Goal: Find specific page/section: Find specific page/section

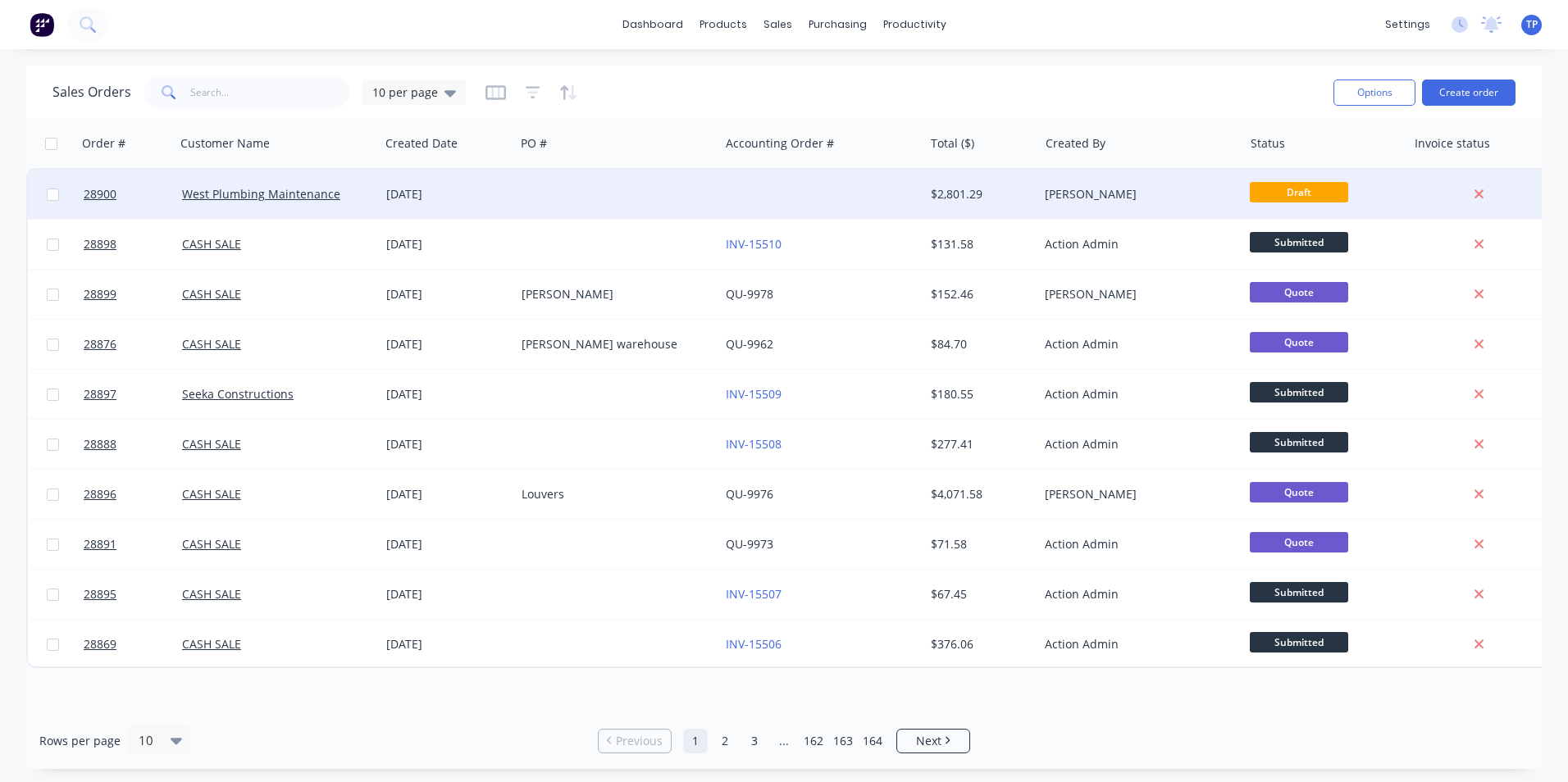
click at [863, 213] on div at bounding box center [822, 194] width 204 height 49
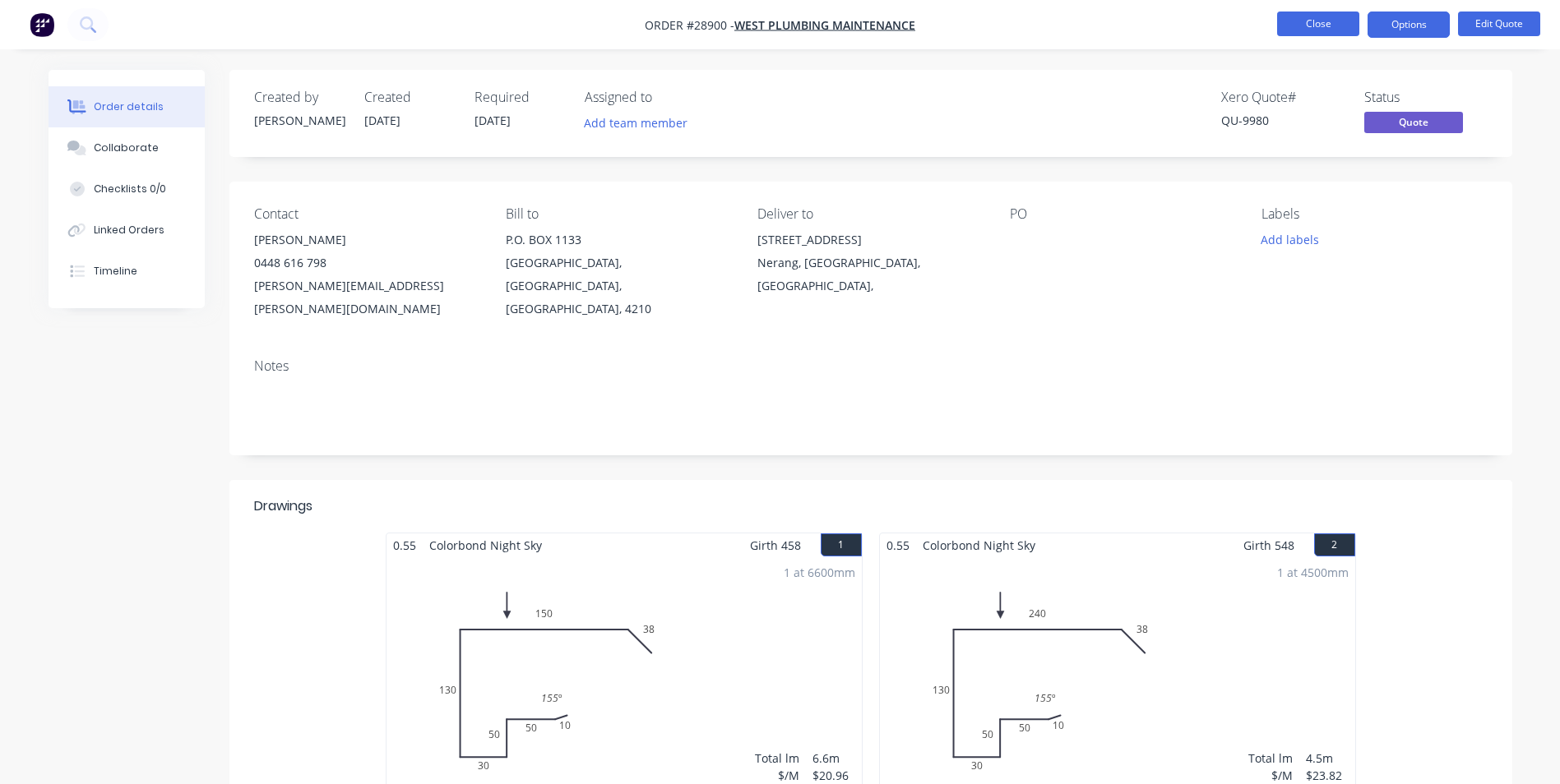
click at [1293, 21] on button "Close" at bounding box center [1318, 24] width 82 height 24
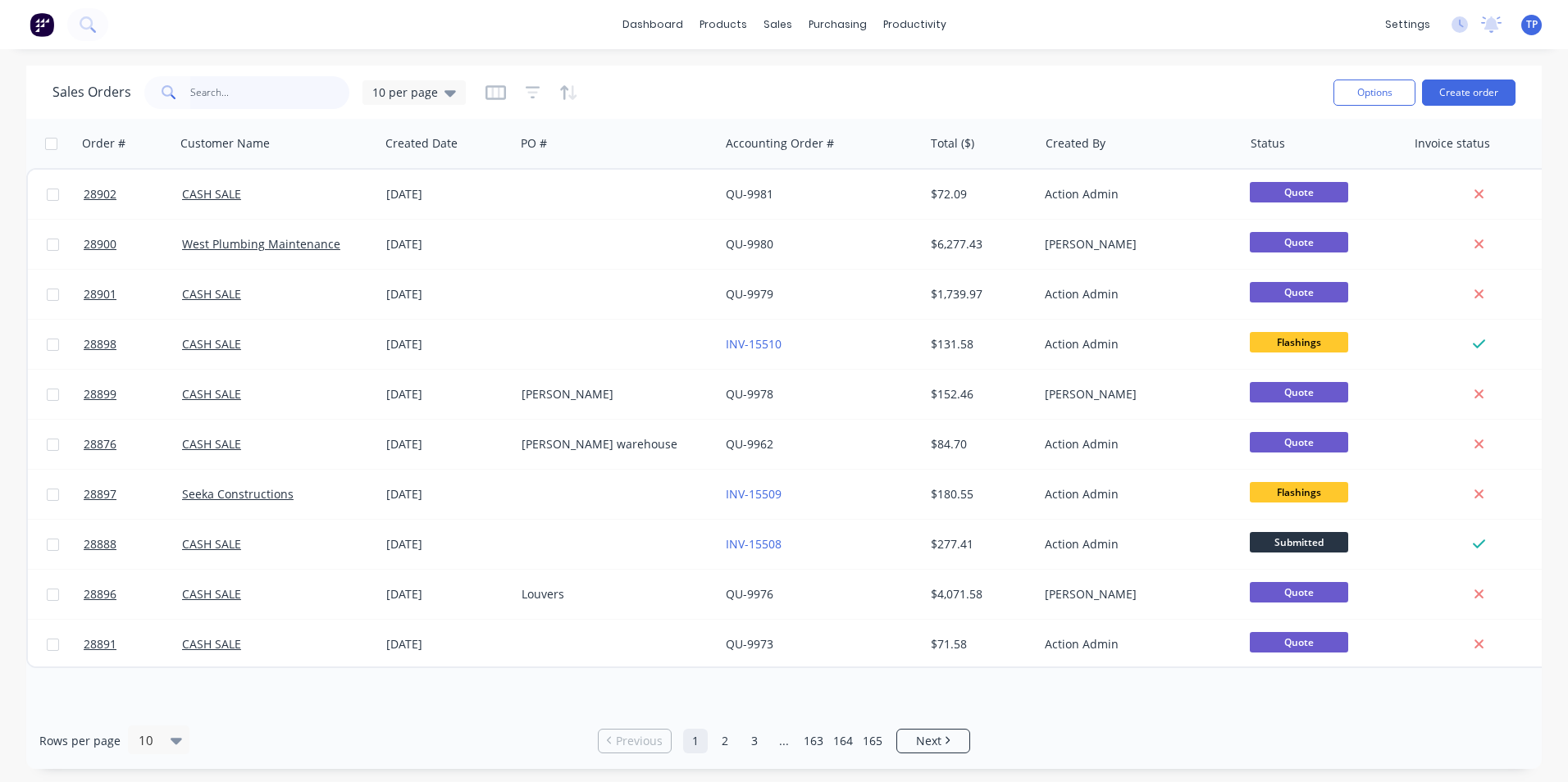
click at [237, 85] on input "text" at bounding box center [269, 92] width 160 height 33
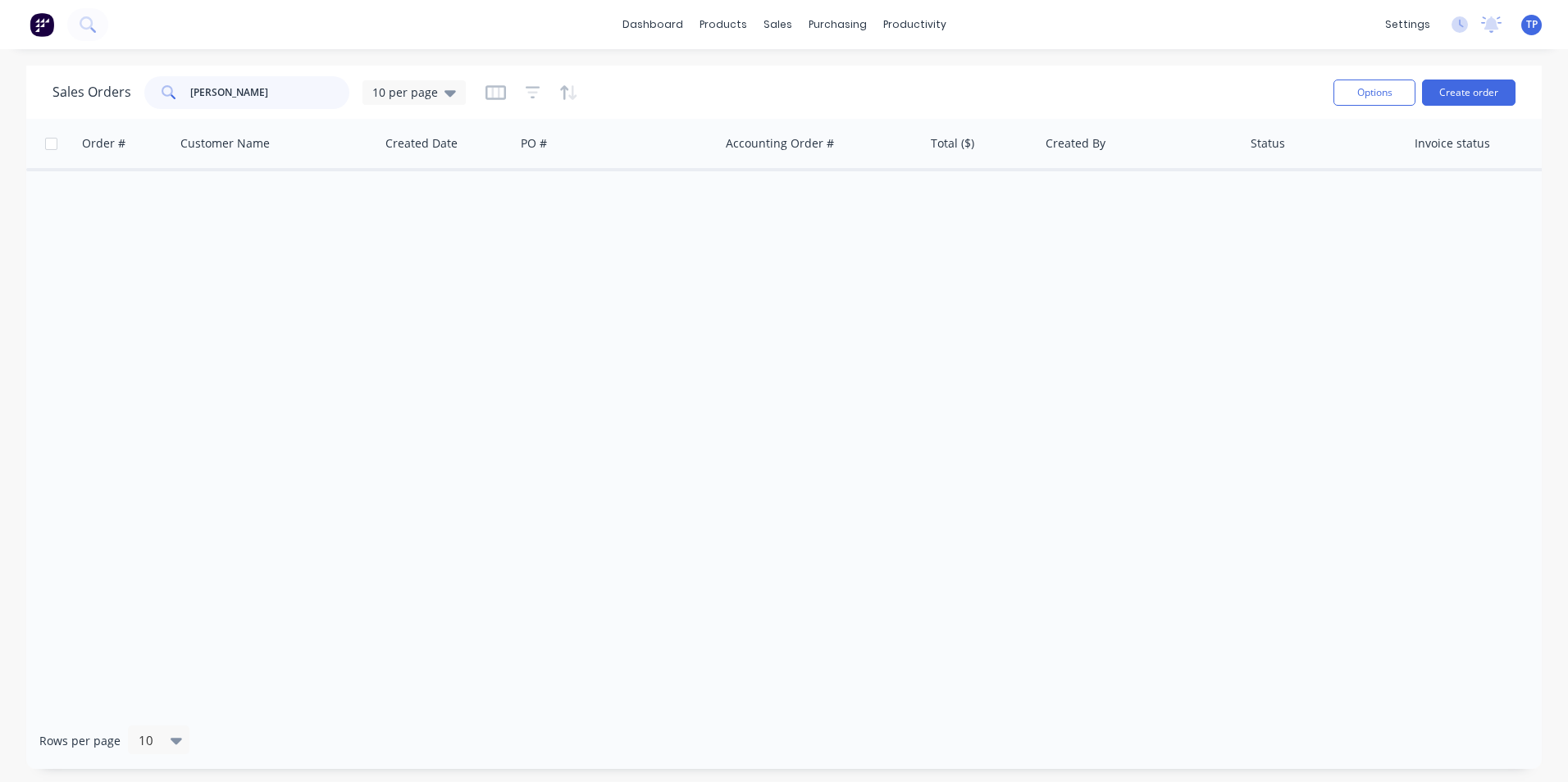
click at [194, 92] on input "[PERSON_NAME]" at bounding box center [269, 92] width 160 height 33
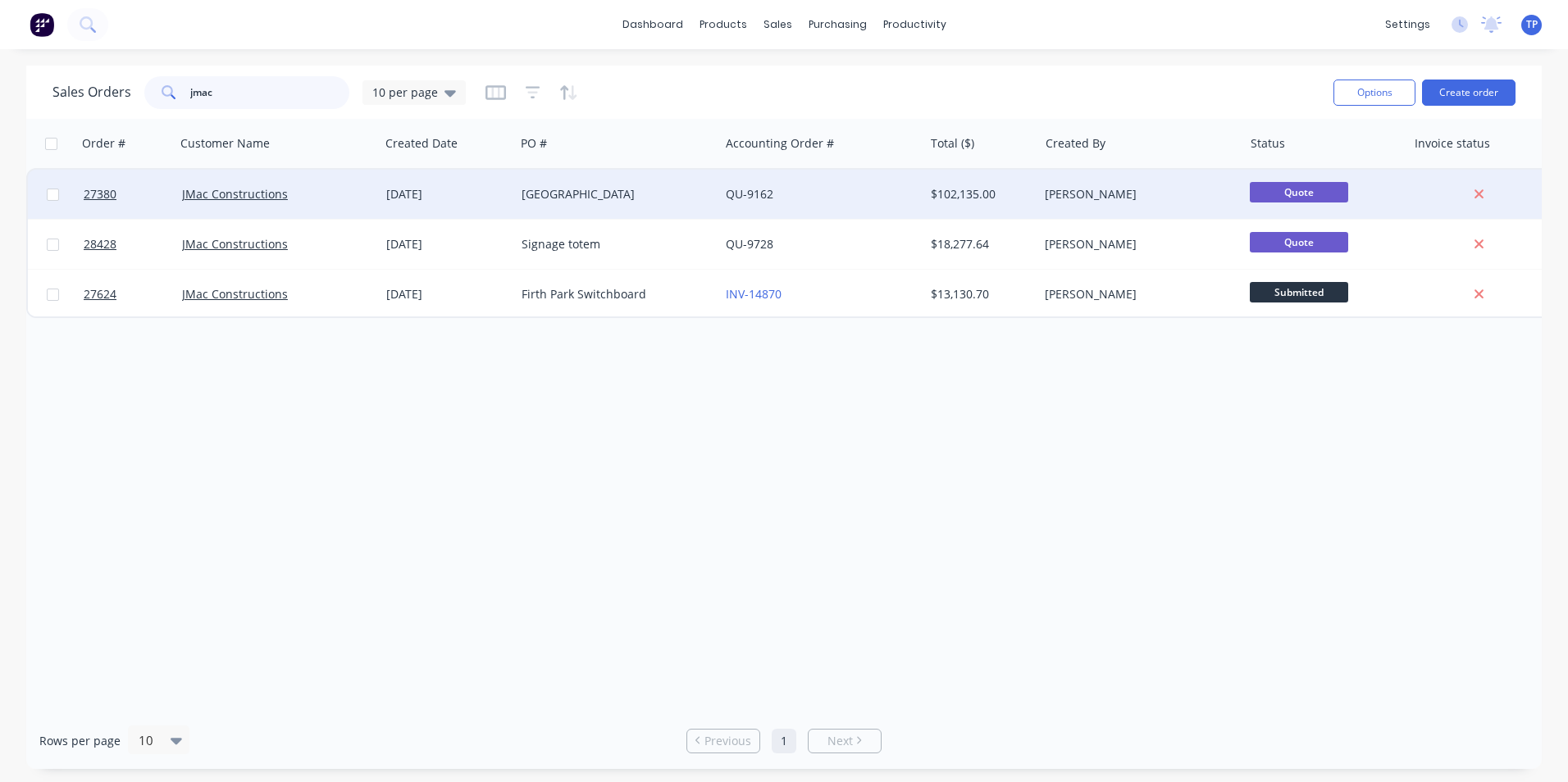
type input "jmac"
click at [658, 193] on div "[GEOGRAPHIC_DATA]" at bounding box center [612, 194] width 182 height 16
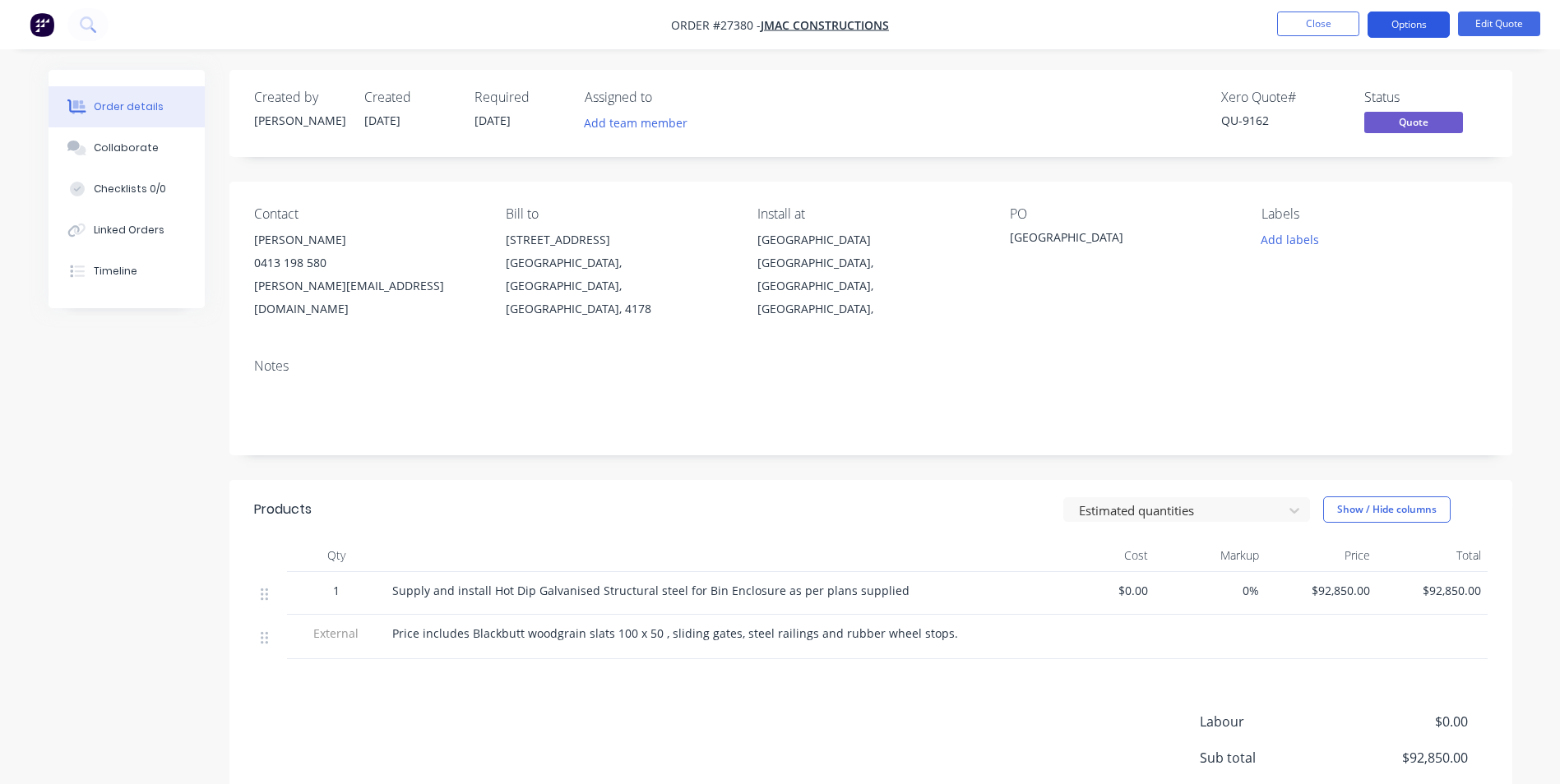
click at [1421, 24] on button "Options" at bounding box center [1409, 24] width 82 height 26
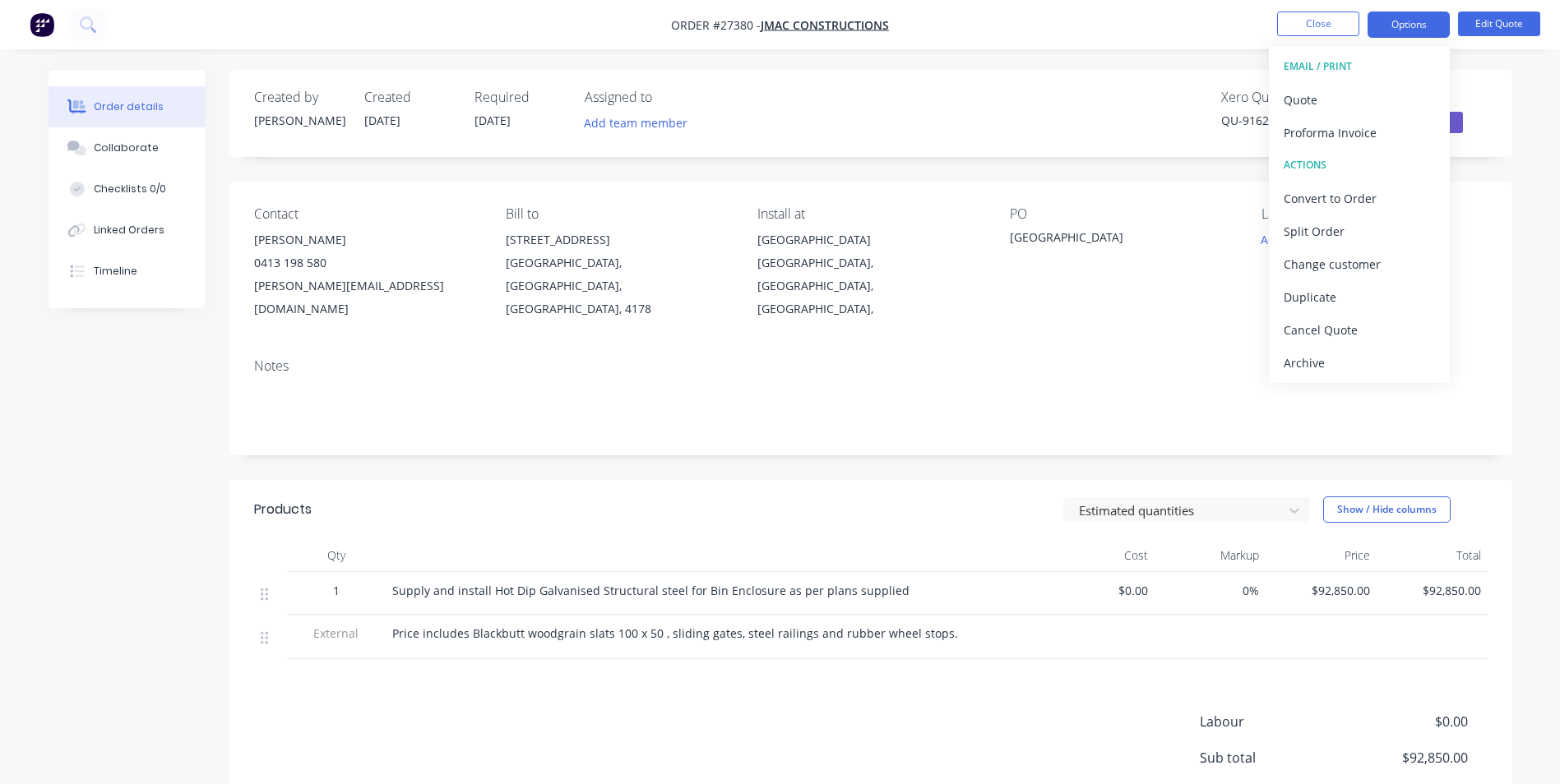
click at [93, 385] on div "Created by [PERSON_NAME] Created [DATE] Required [DATE] Assigned to Add team me…" at bounding box center [780, 510] width 1464 height 882
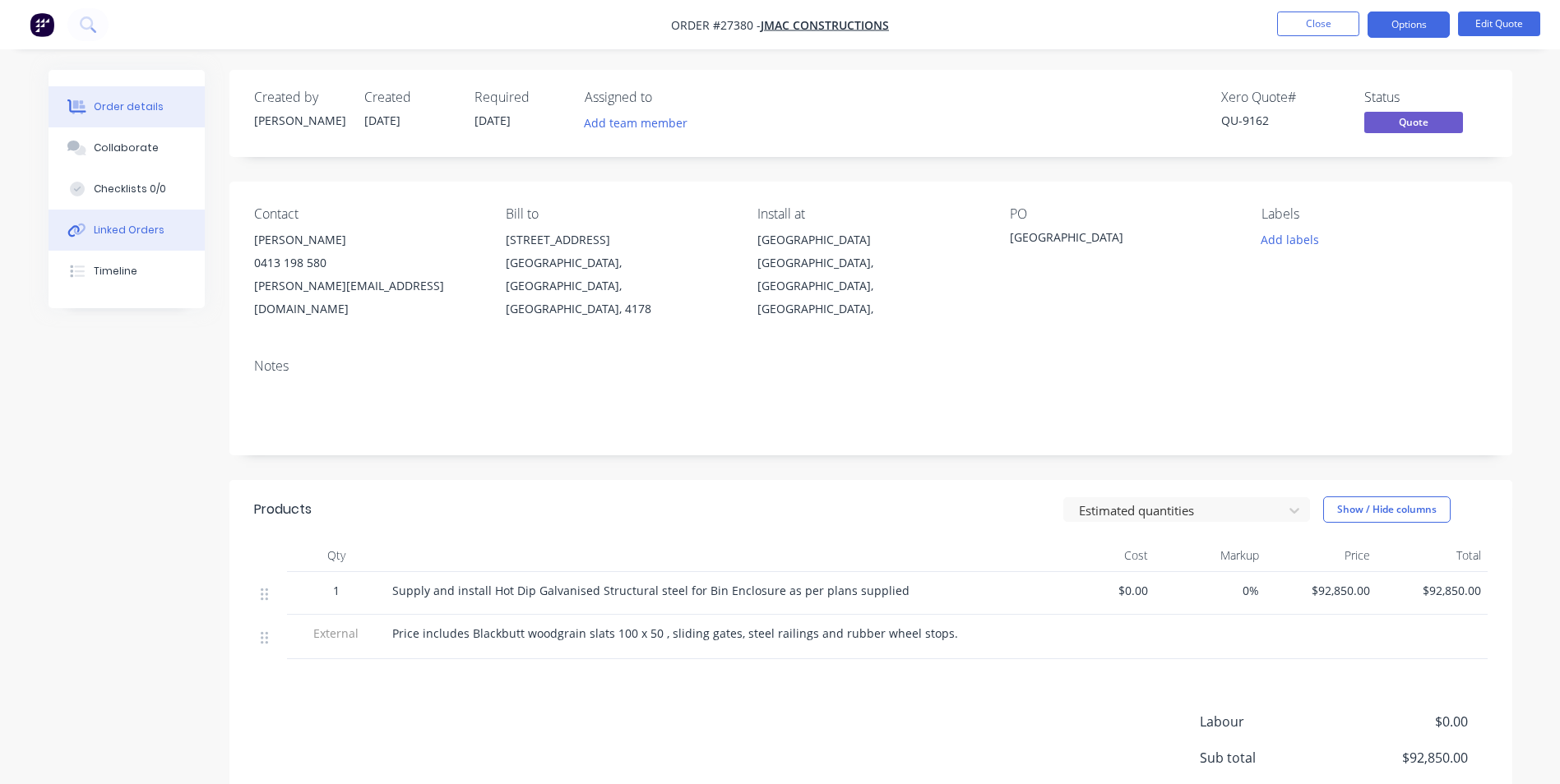
click at [114, 233] on div "Linked Orders" at bounding box center [129, 230] width 71 height 15
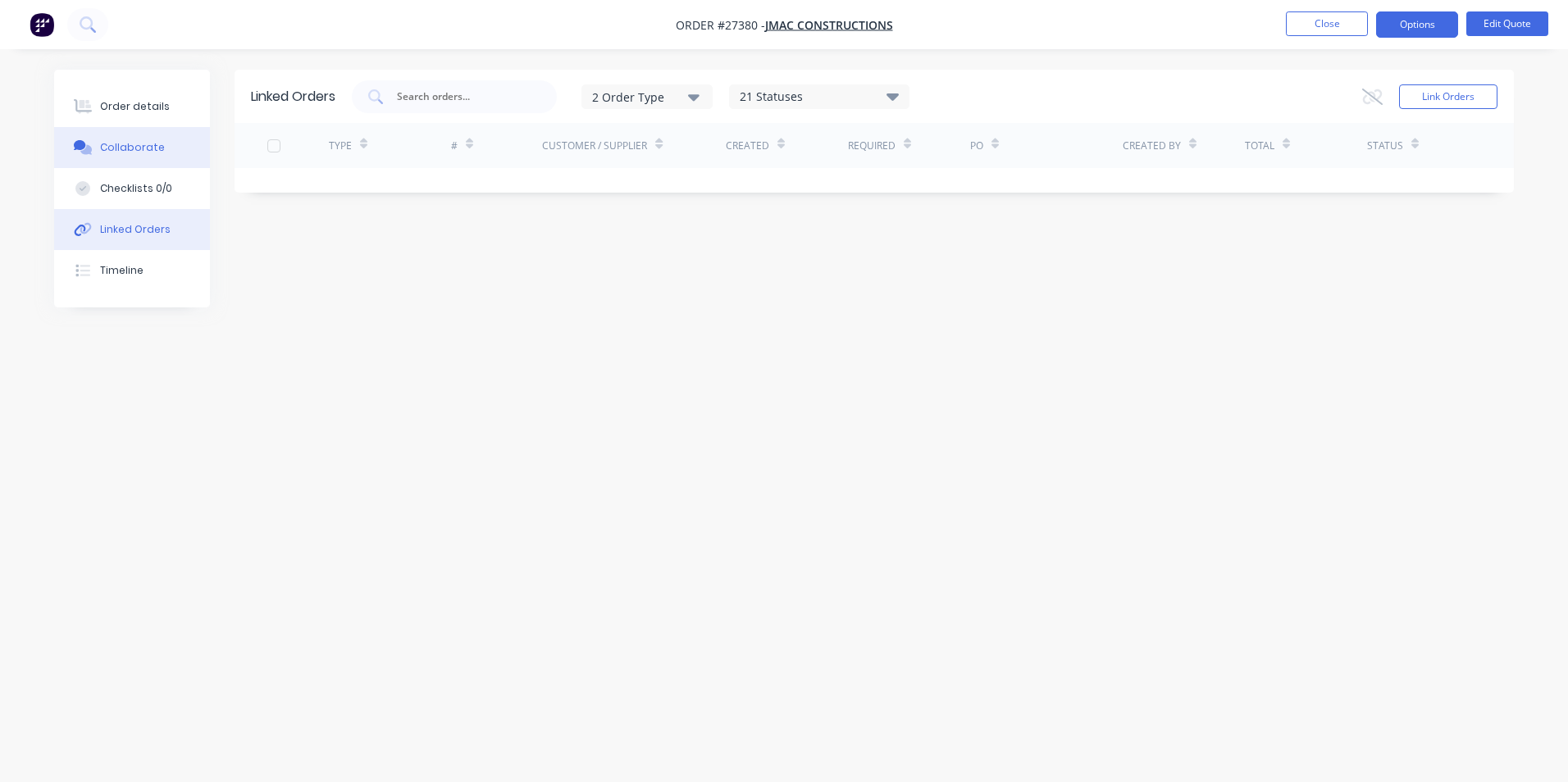
click at [137, 154] on div "Collaborate" at bounding box center [133, 147] width 65 height 14
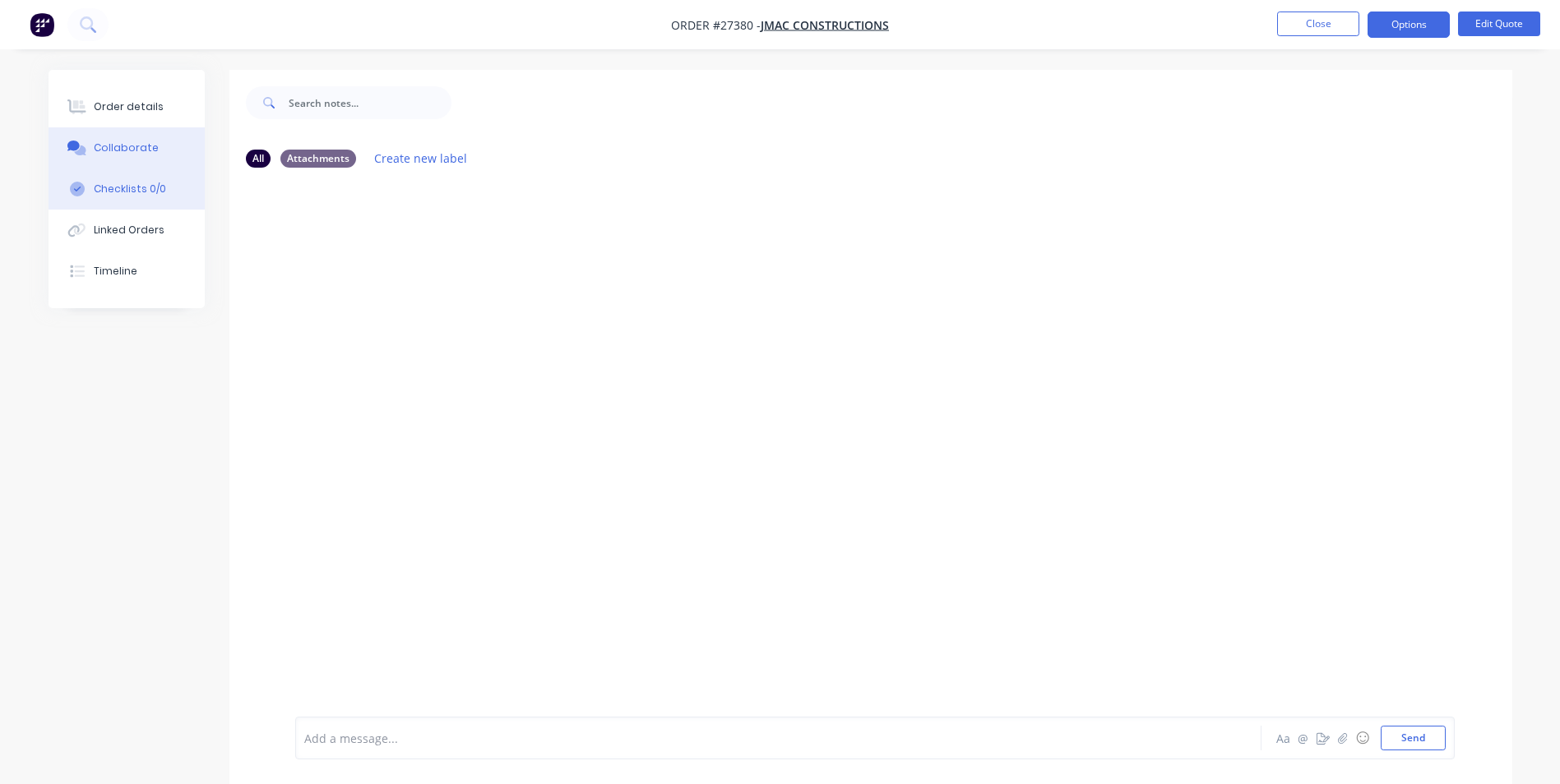
click at [123, 193] on div "Checklists 0/0" at bounding box center [130, 189] width 73 height 15
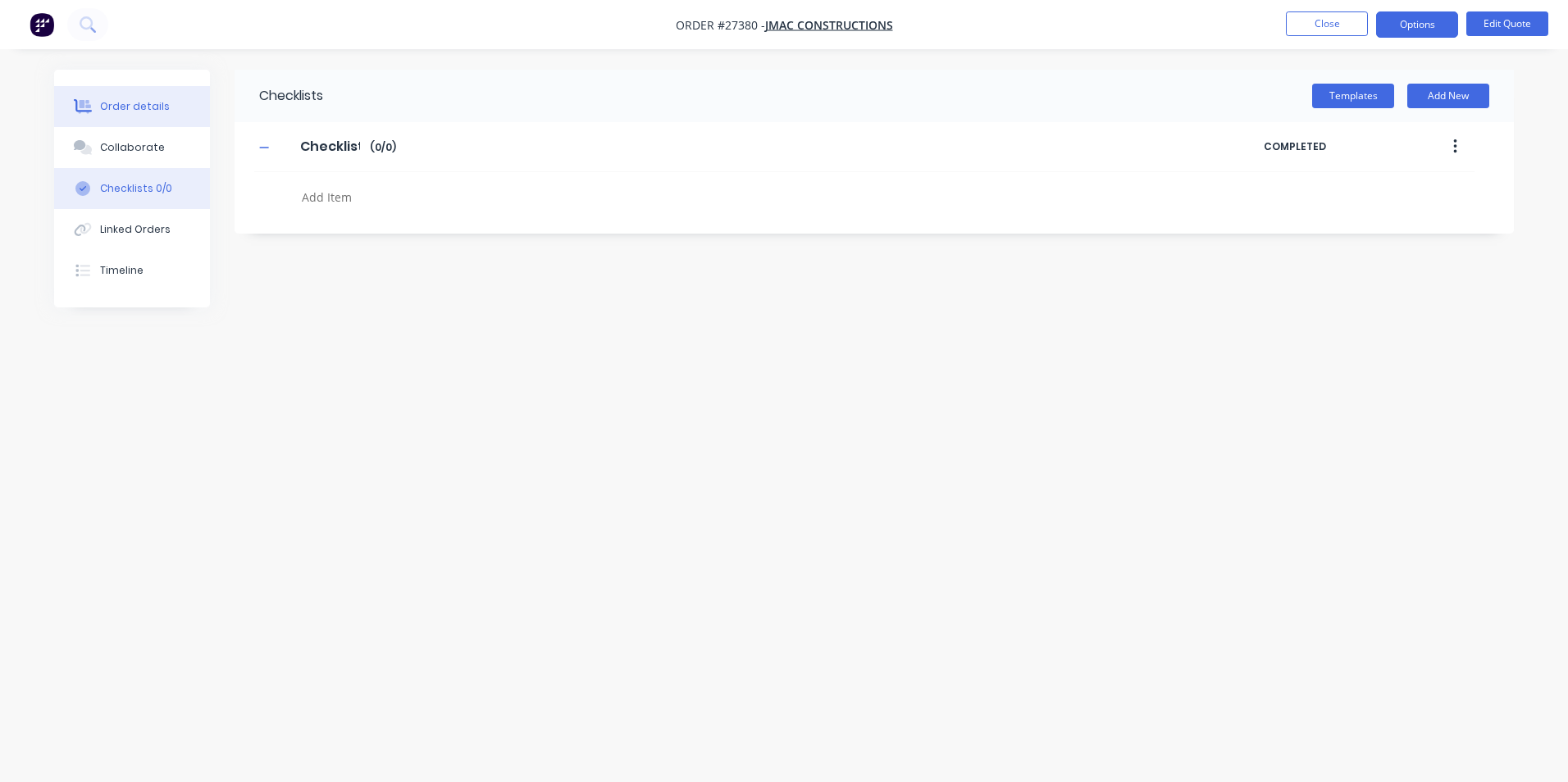
click at [151, 104] on div "Order details" at bounding box center [135, 107] width 70 height 14
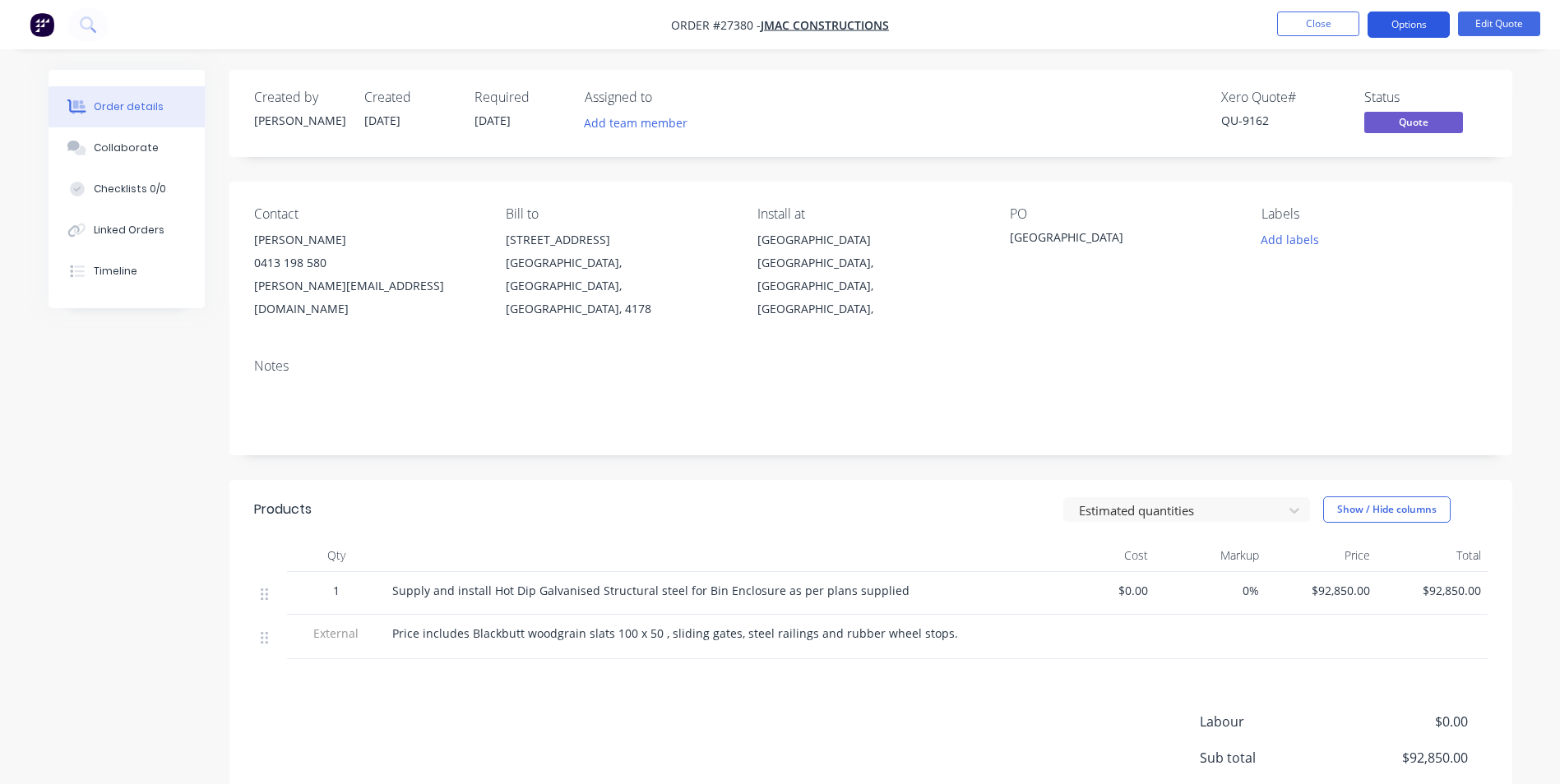
click at [1424, 23] on button "Options" at bounding box center [1409, 24] width 82 height 26
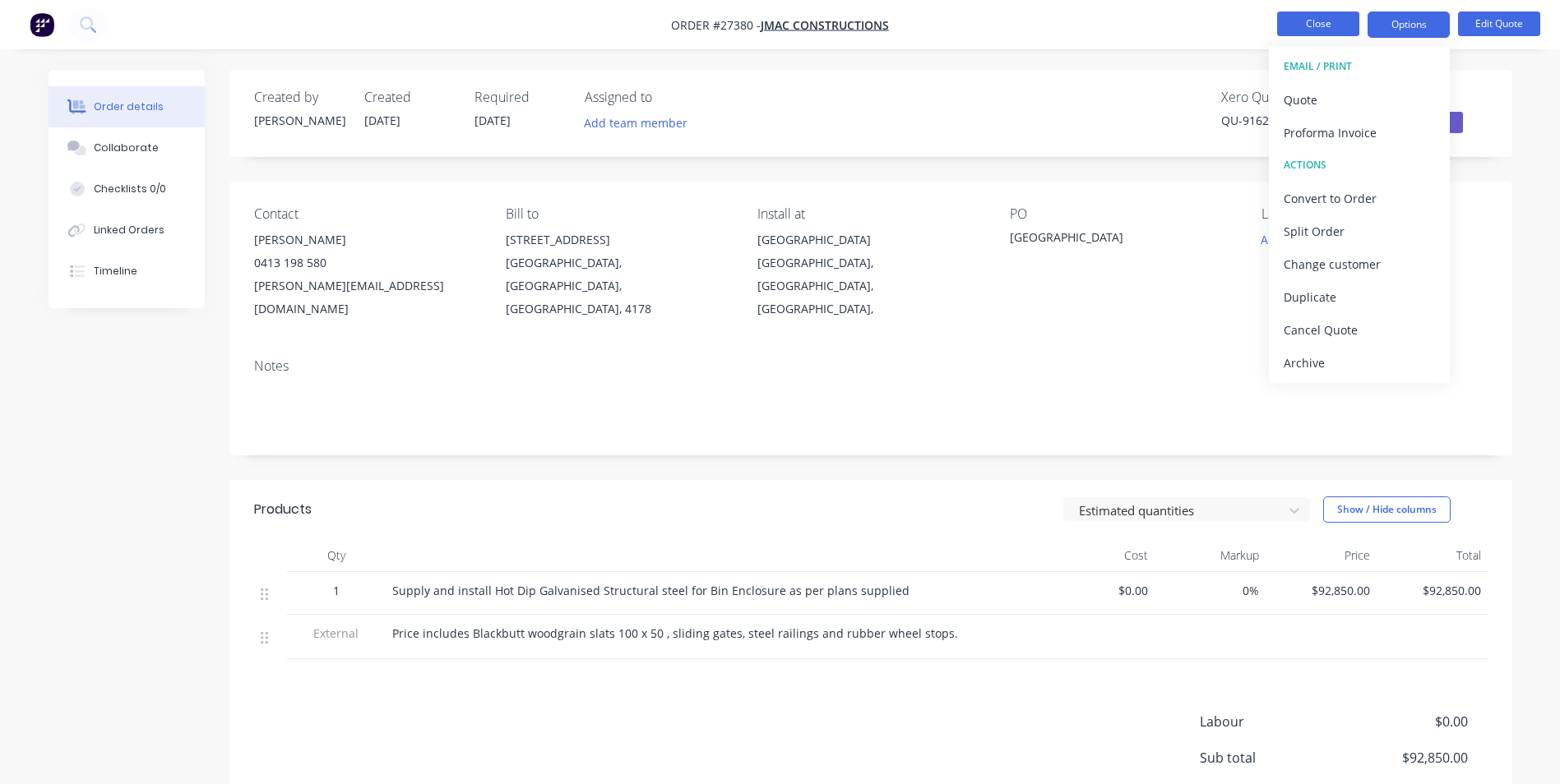
click at [1299, 22] on button "Close" at bounding box center [1318, 24] width 82 height 24
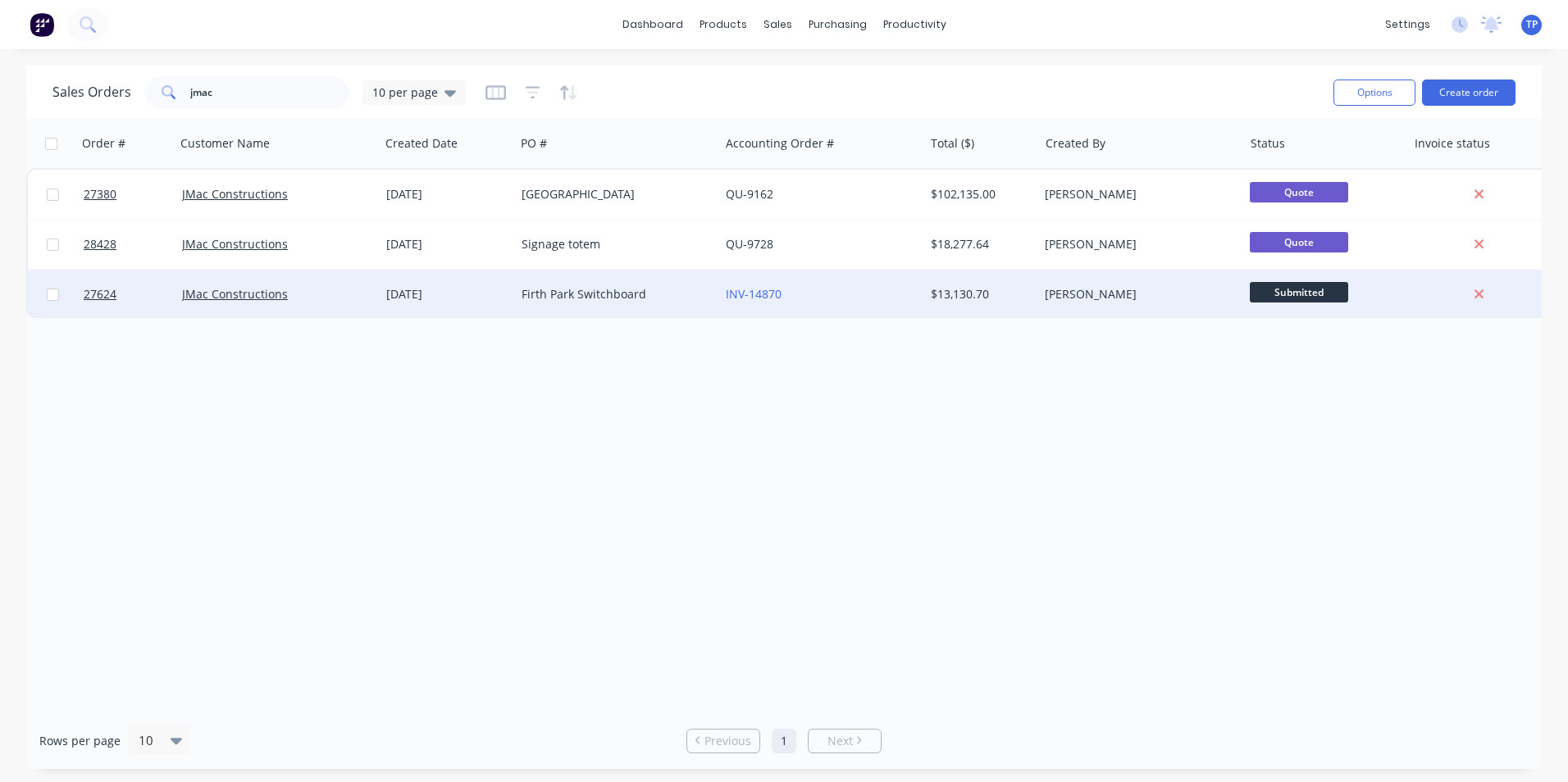
click at [671, 289] on div "Firth Park Switchboard" at bounding box center [612, 295] width 182 height 16
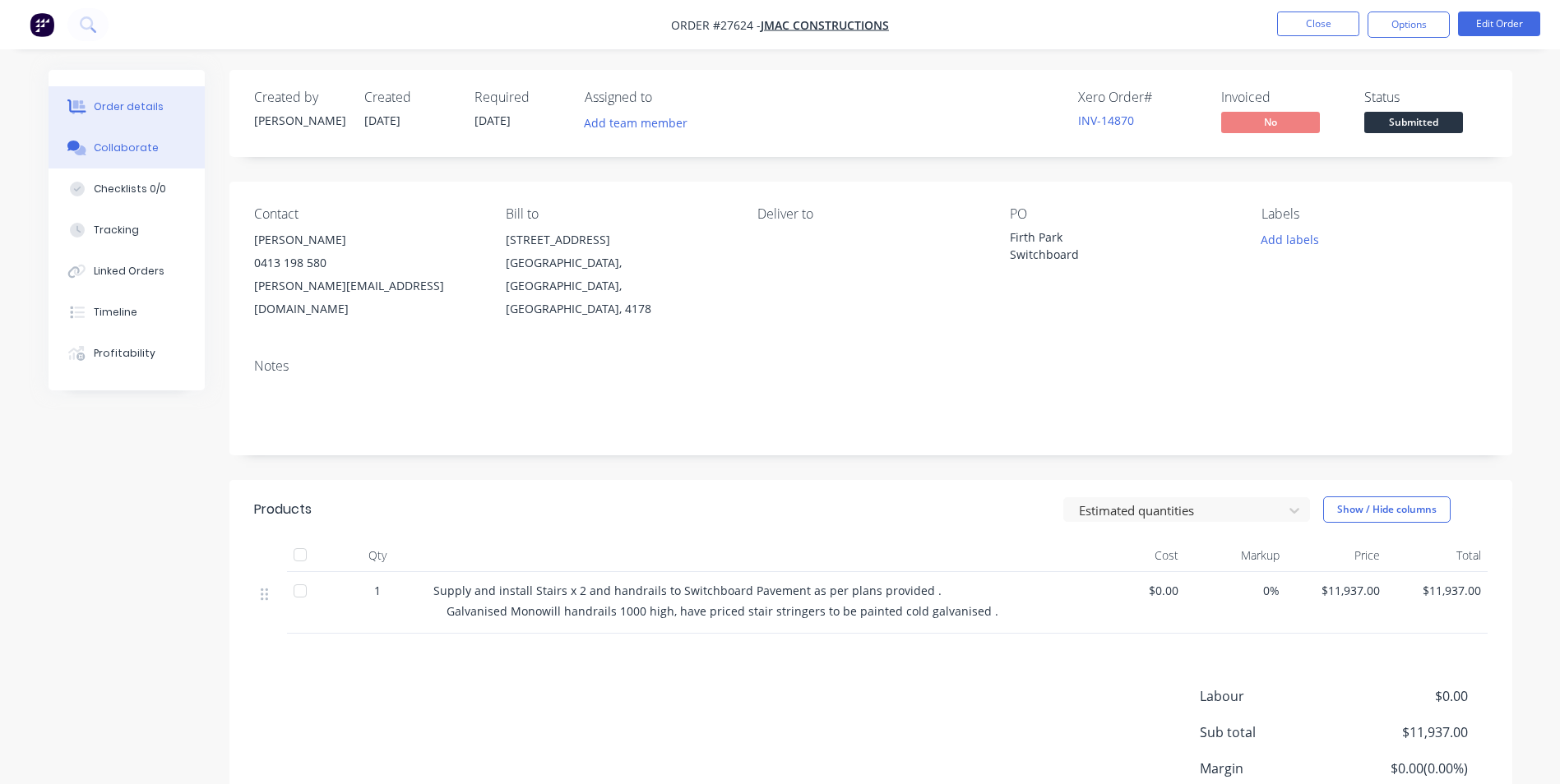
click at [111, 150] on div "Collaborate" at bounding box center [126, 148] width 65 height 15
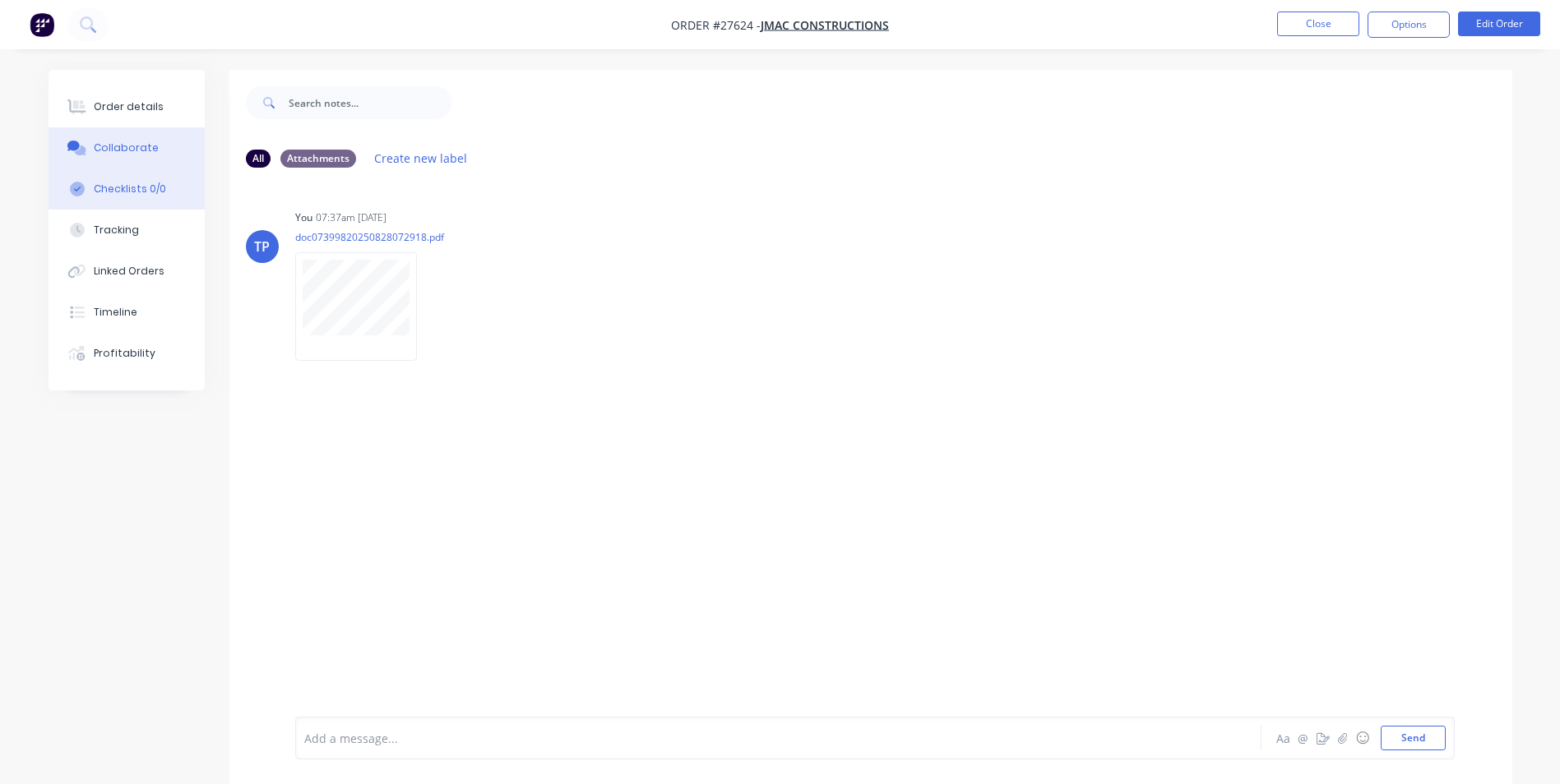
click at [151, 196] on div "Checklists 0/0" at bounding box center [130, 189] width 73 height 15
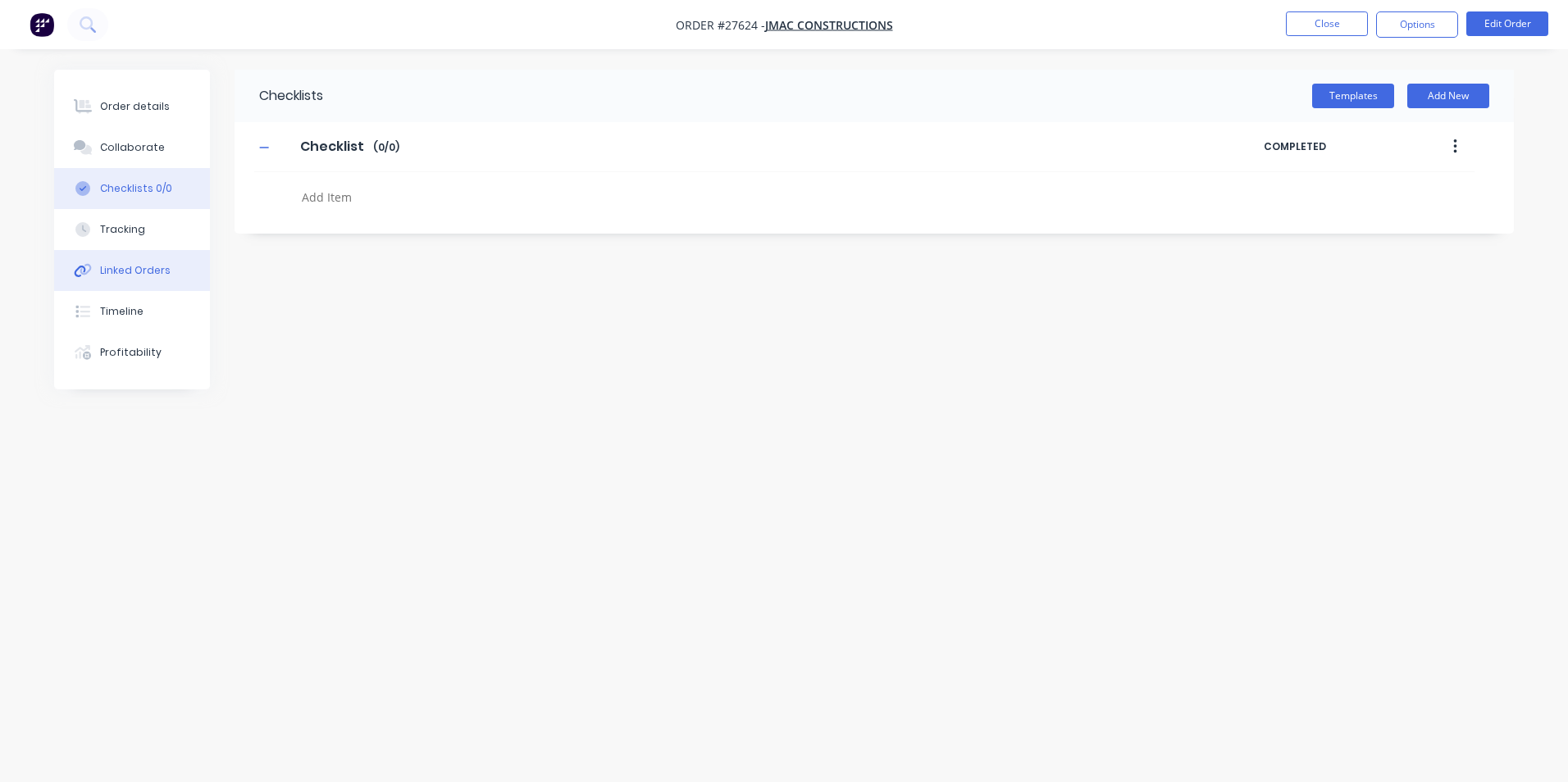
click at [127, 275] on div "Linked Orders" at bounding box center [136, 270] width 70 height 14
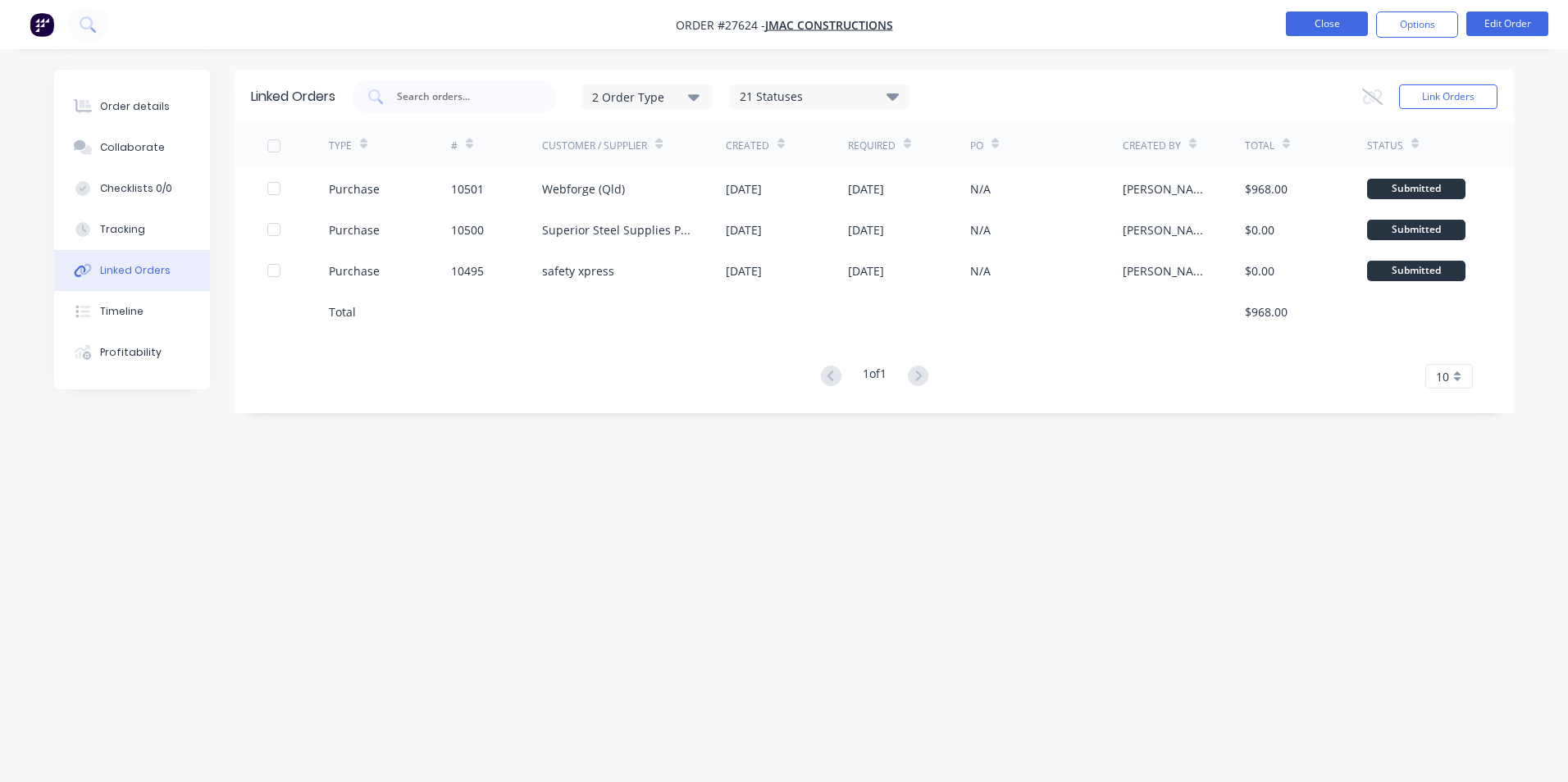
click at [1303, 21] on button "Close" at bounding box center [1327, 24] width 82 height 24
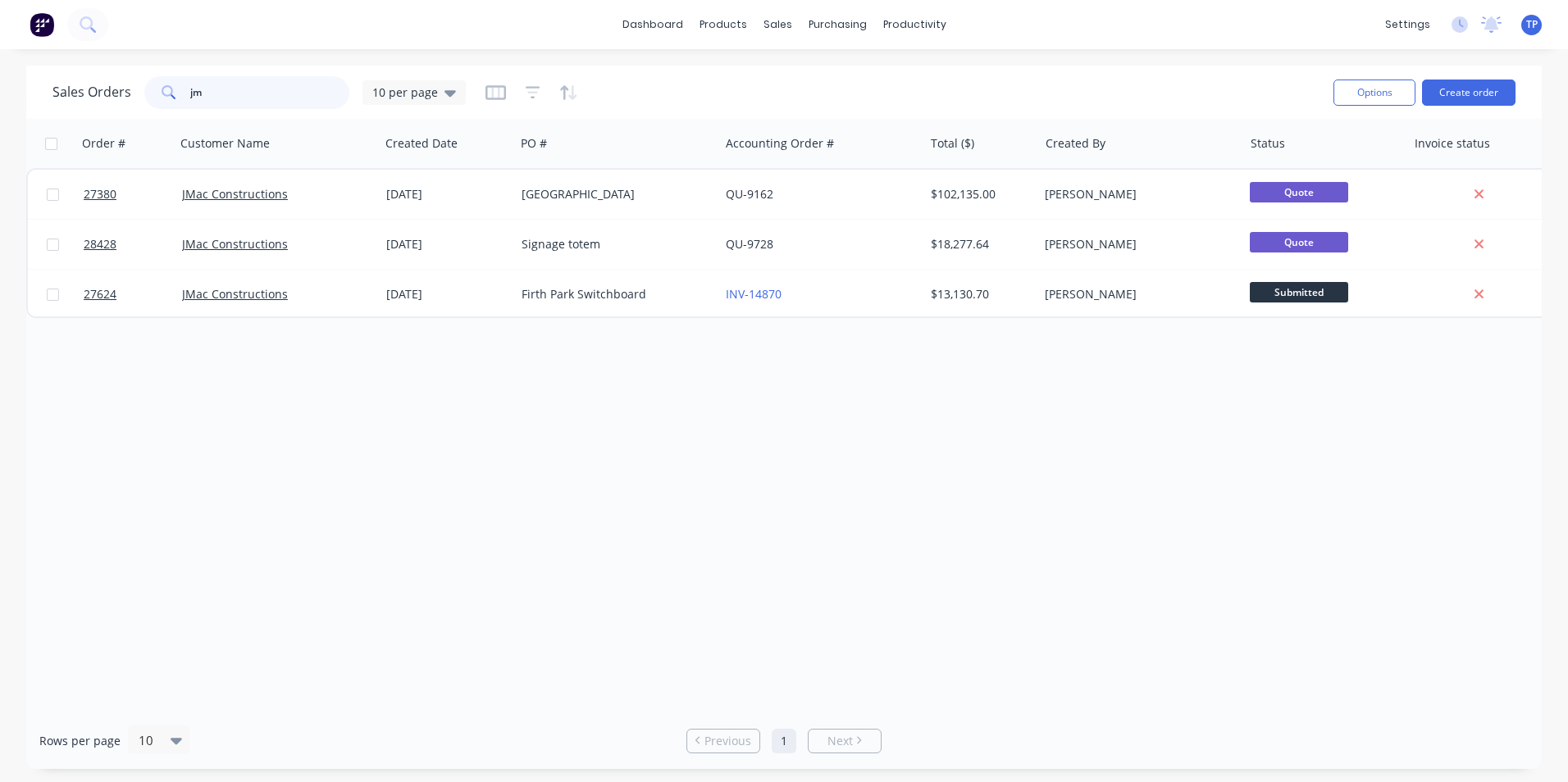
type input "j"
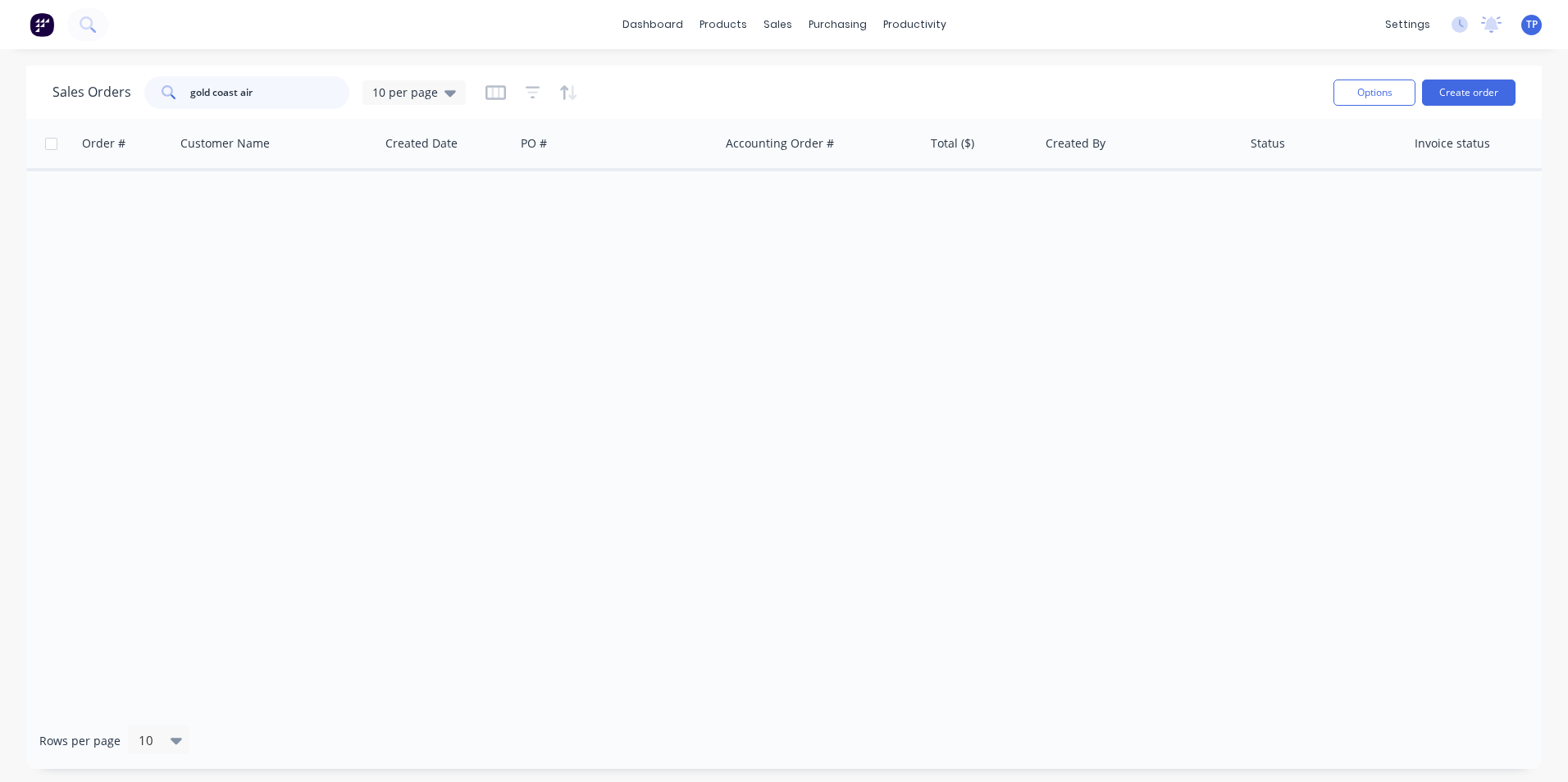
click at [196, 89] on input "gold coast air" at bounding box center [269, 92] width 160 height 33
click at [212, 93] on input "cold coast air" at bounding box center [269, 92] width 160 height 33
type input "coldcoast air"
click at [445, 90] on icon at bounding box center [450, 93] width 12 height 18
click at [402, 296] on button "Archived" at bounding box center [460, 297] width 187 height 19
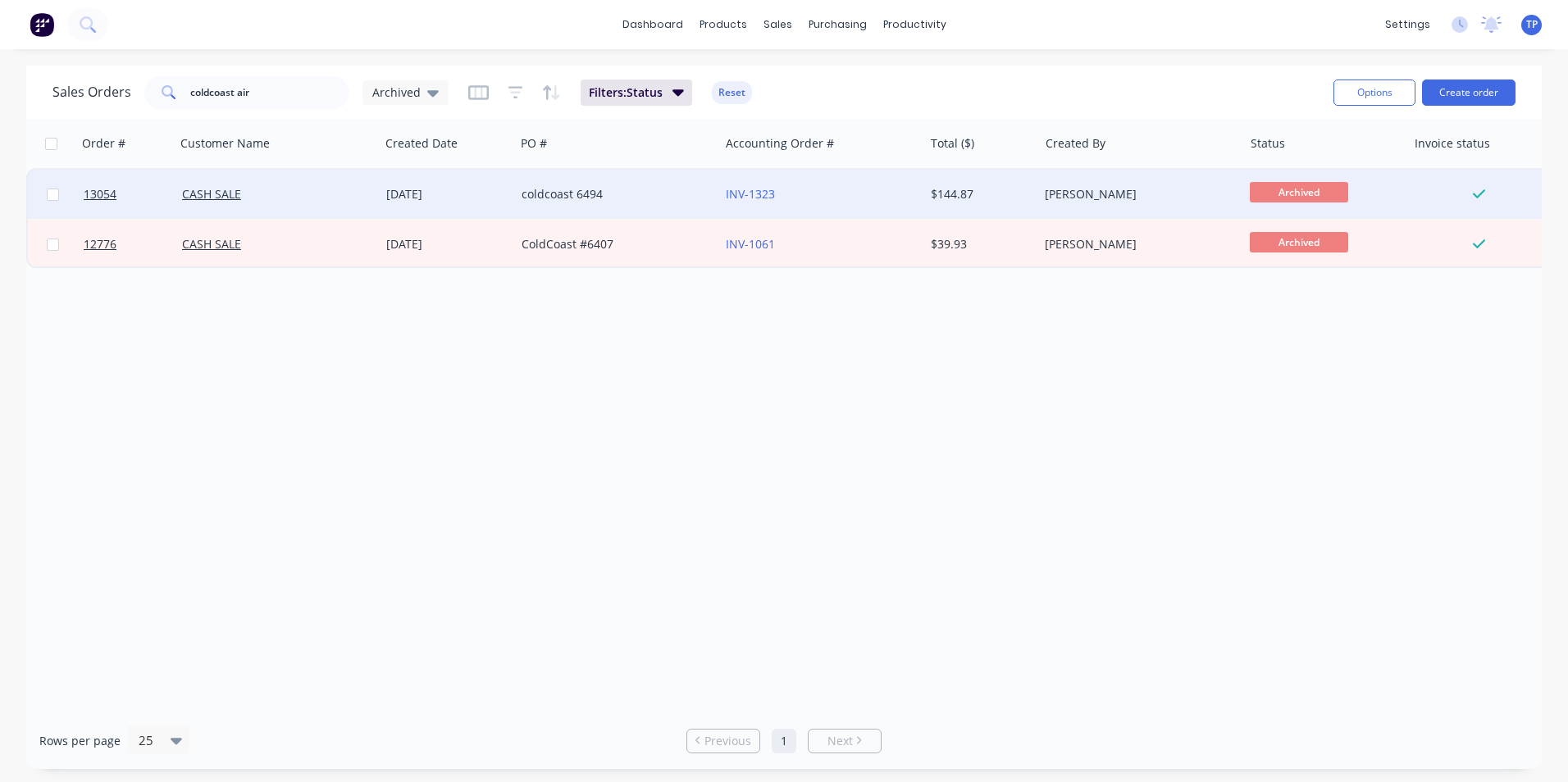
click at [651, 190] on div "coldcoast 6494" at bounding box center [612, 194] width 182 height 16
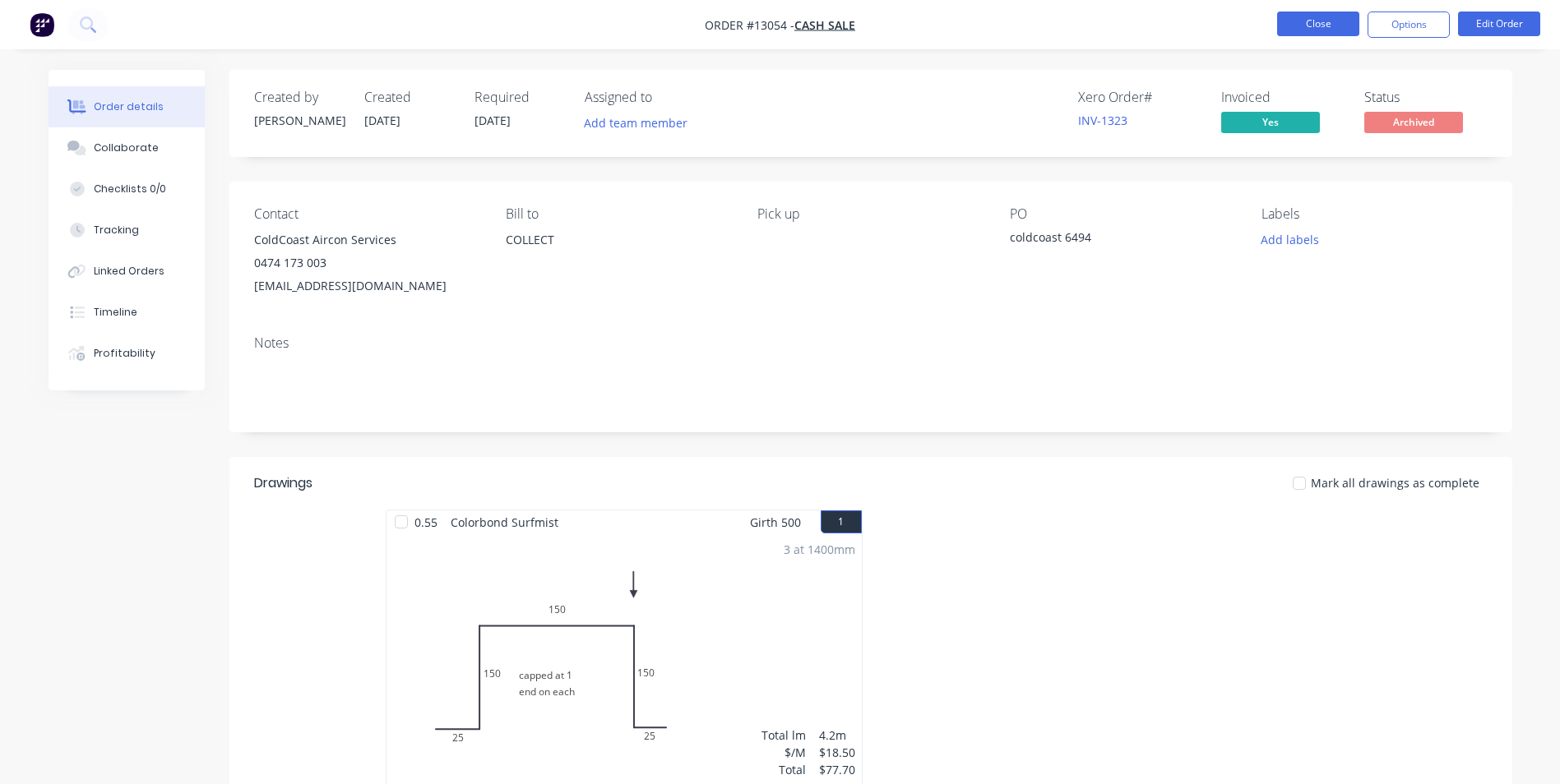
click at [1295, 20] on button "Close" at bounding box center [1318, 24] width 82 height 24
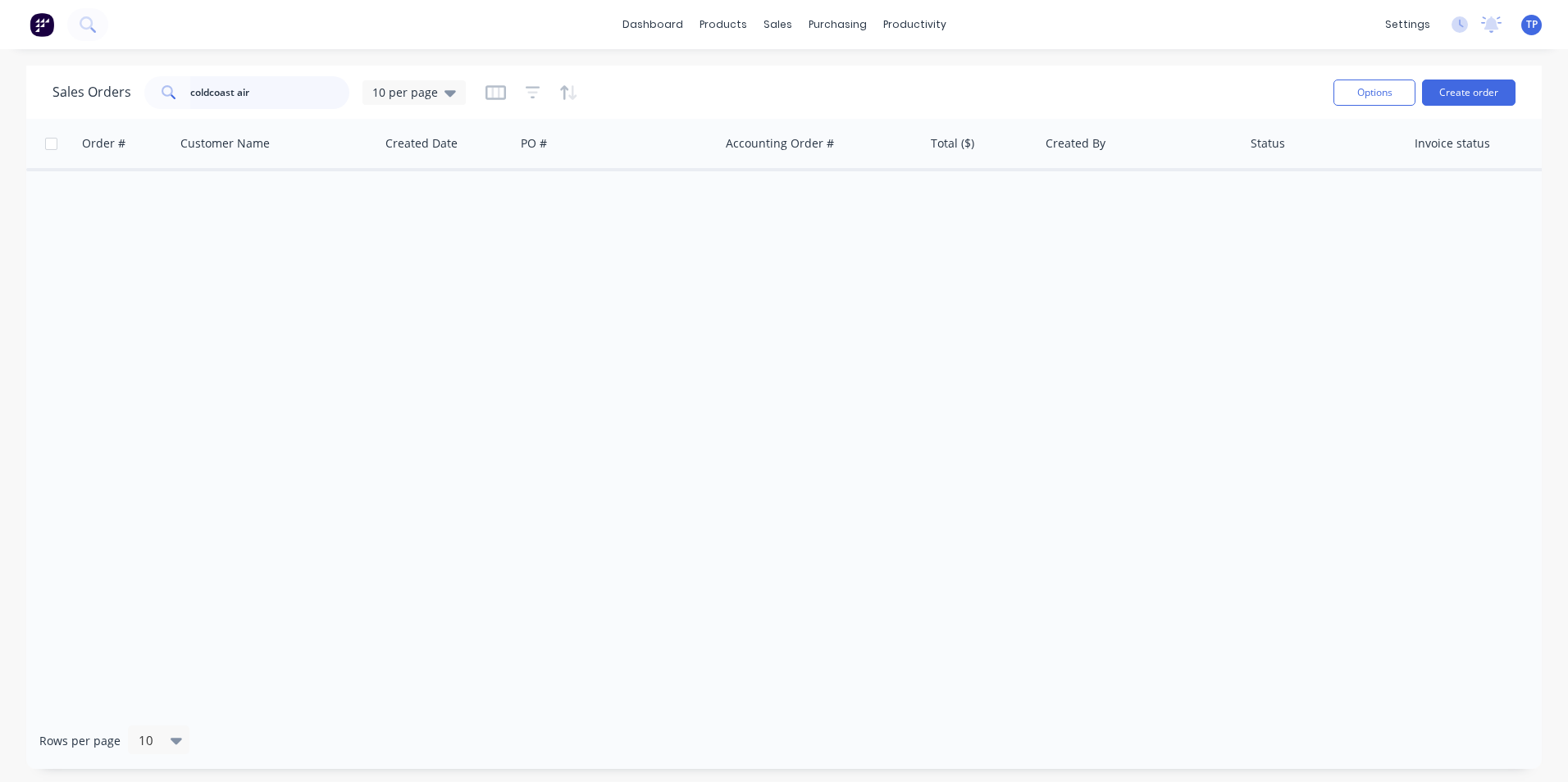
click at [268, 99] on input "coldcoast air" at bounding box center [269, 92] width 160 height 33
type input "c"
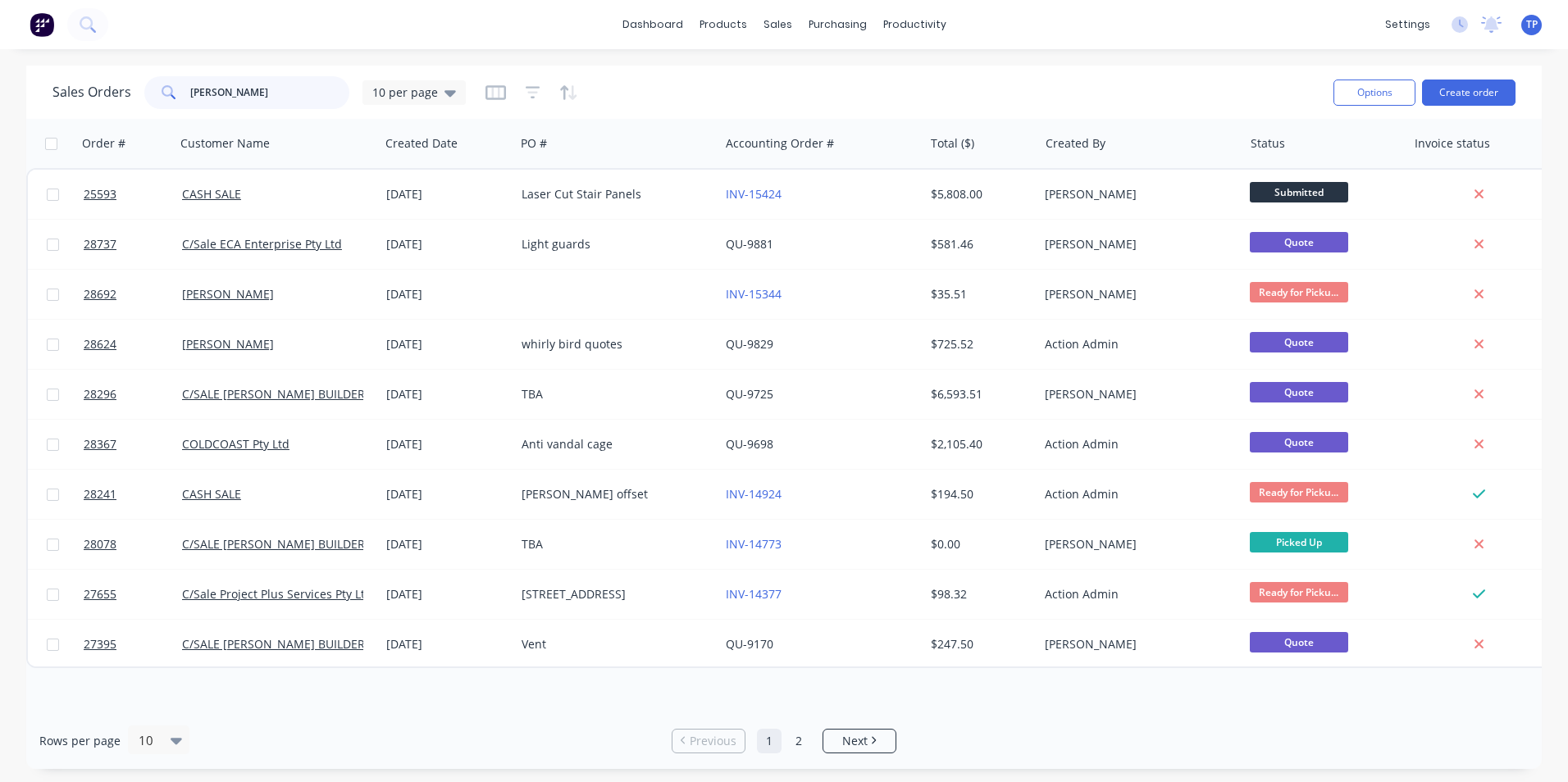
type input "[PERSON_NAME]"
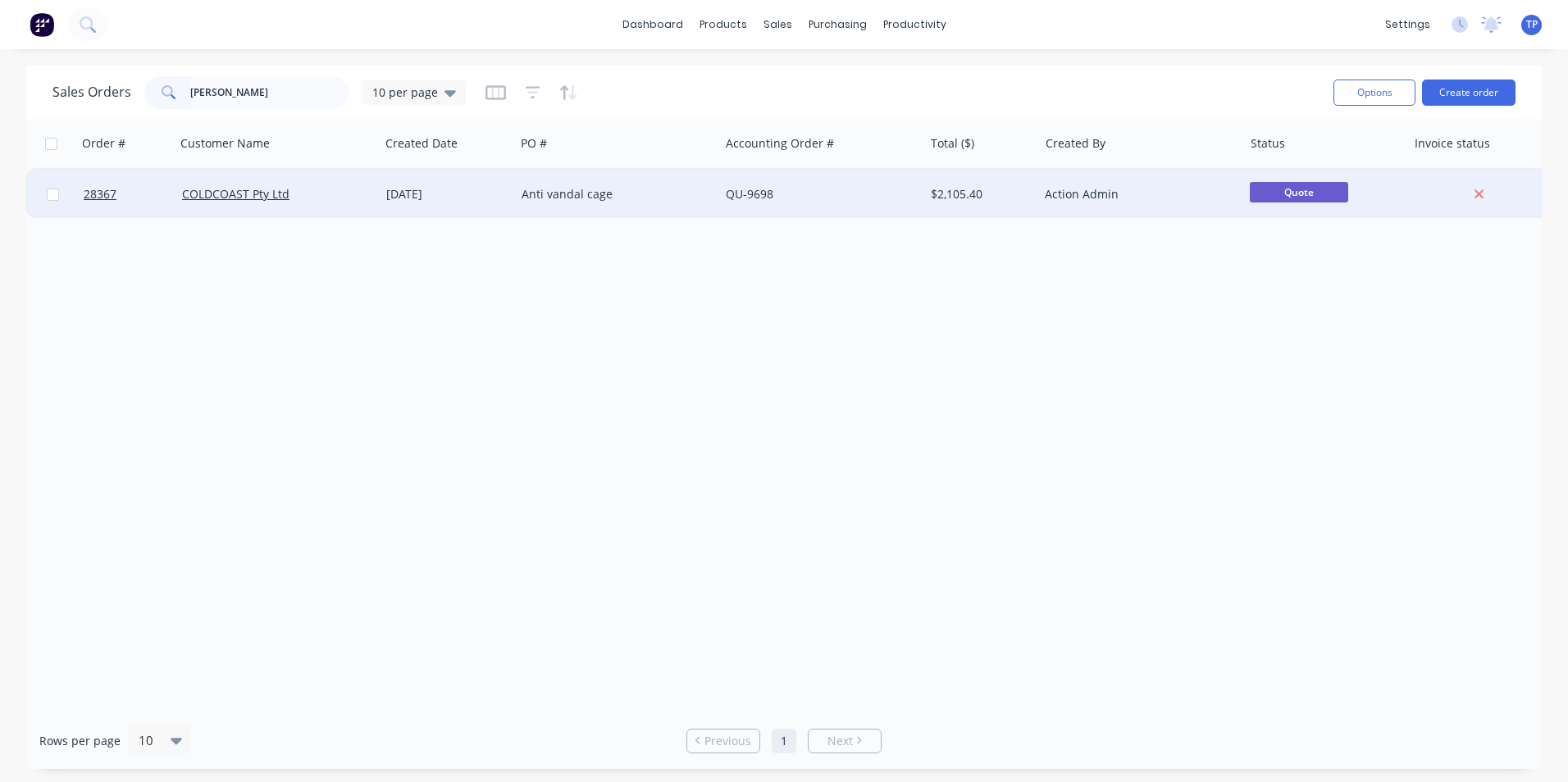
click at [654, 199] on div "Anti vandal cage" at bounding box center [612, 194] width 182 height 16
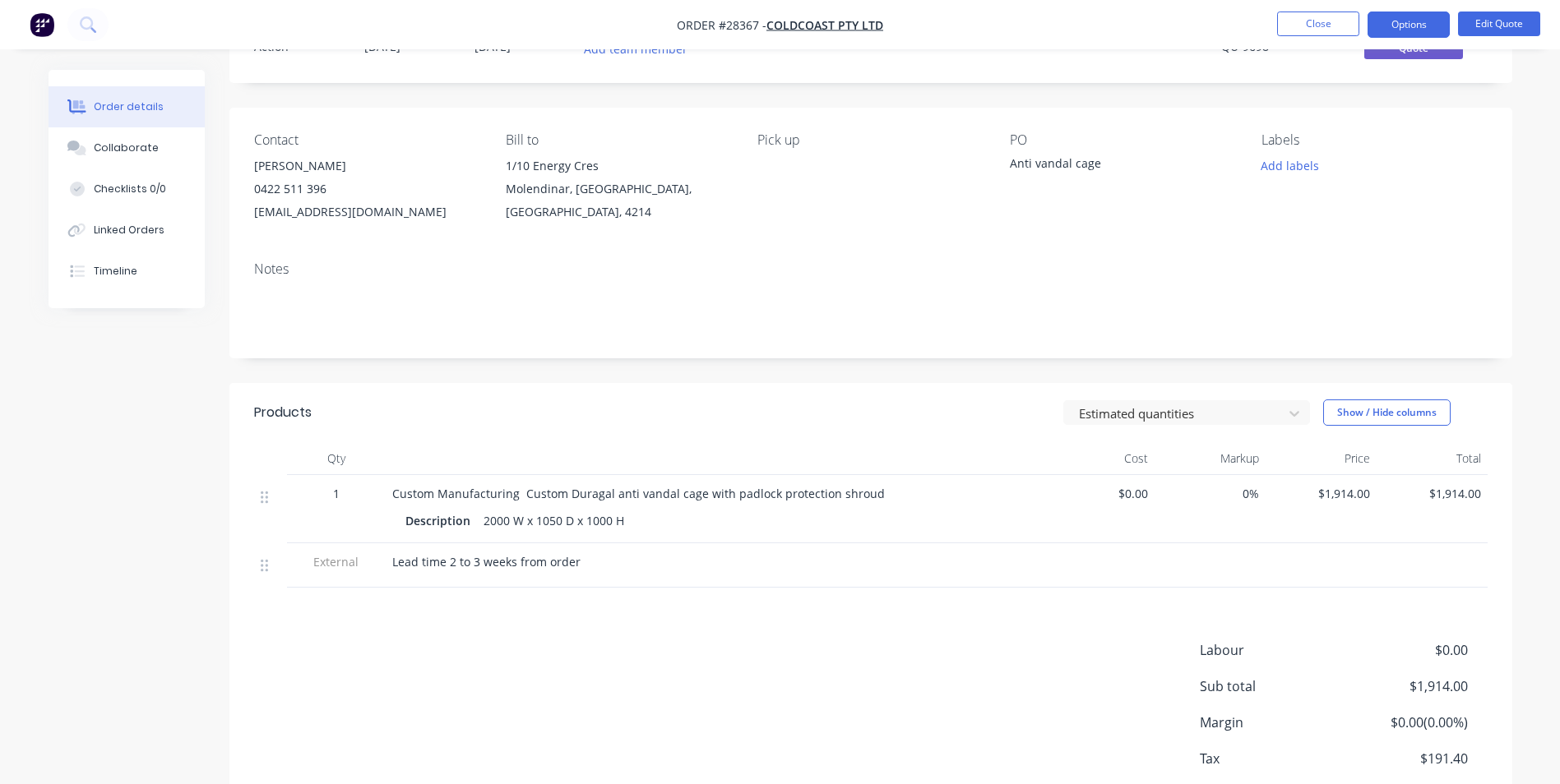
scroll to position [170, 0]
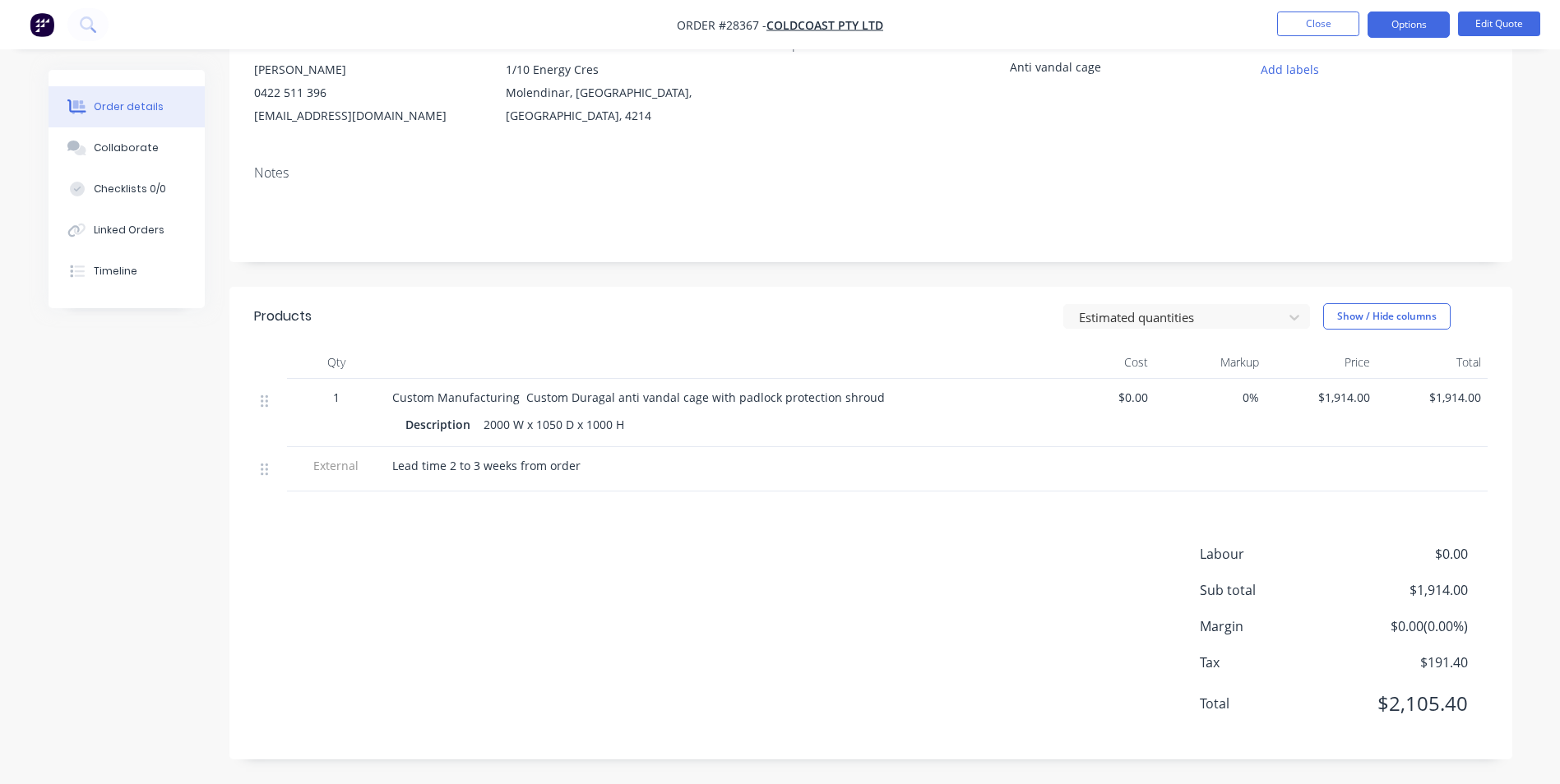
drag, startPoint x: 686, startPoint y: 79, endPoint x: 681, endPoint y: 86, distance: 8.6
click at [683, 86] on div "1/10 Energy Cres Molendinar, [GEOGRAPHIC_DATA], [GEOGRAPHIC_DATA], 4214" at bounding box center [618, 92] width 226 height 69
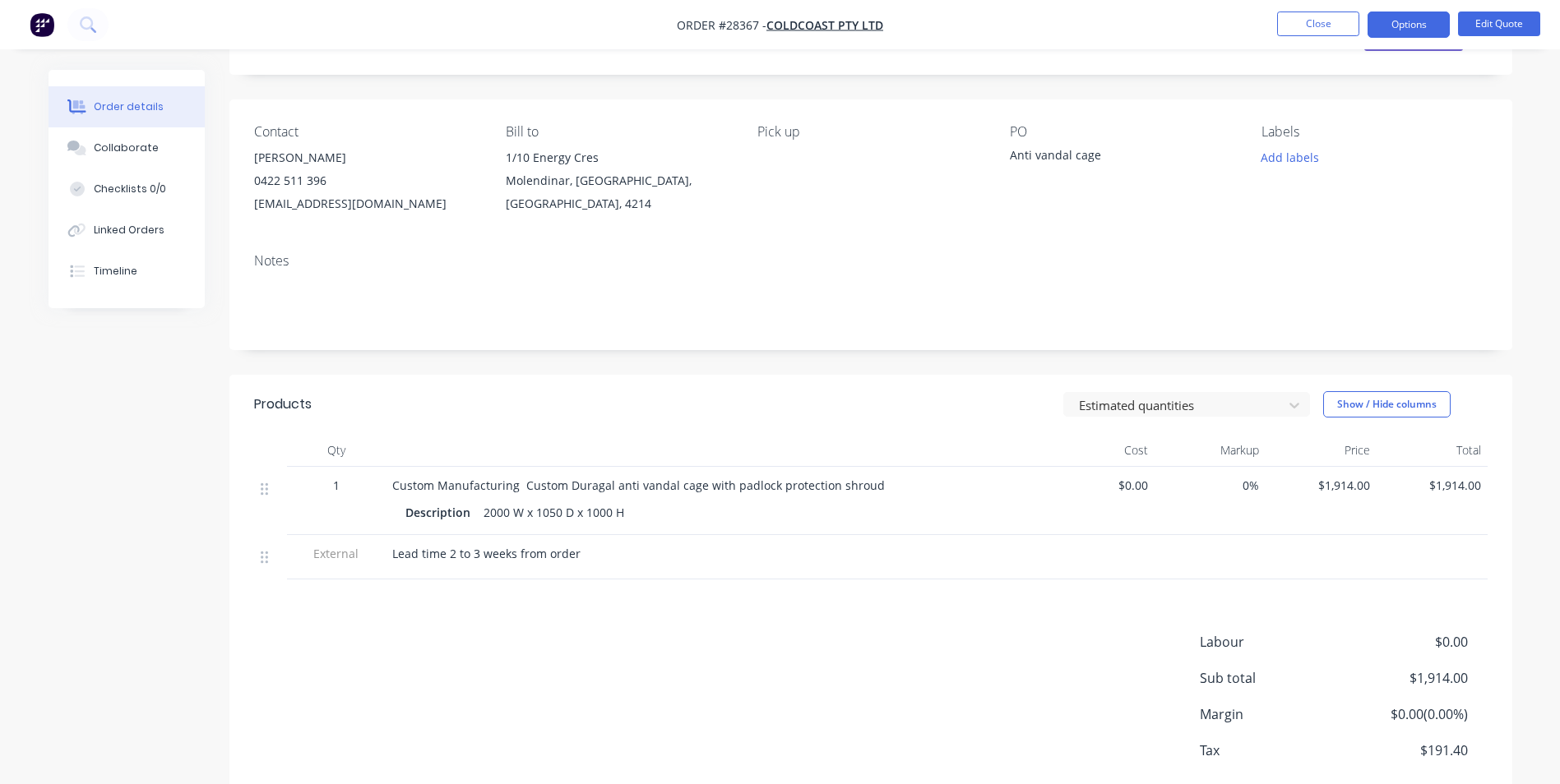
scroll to position [0, 0]
